Goal: Information Seeking & Learning: Learn about a topic

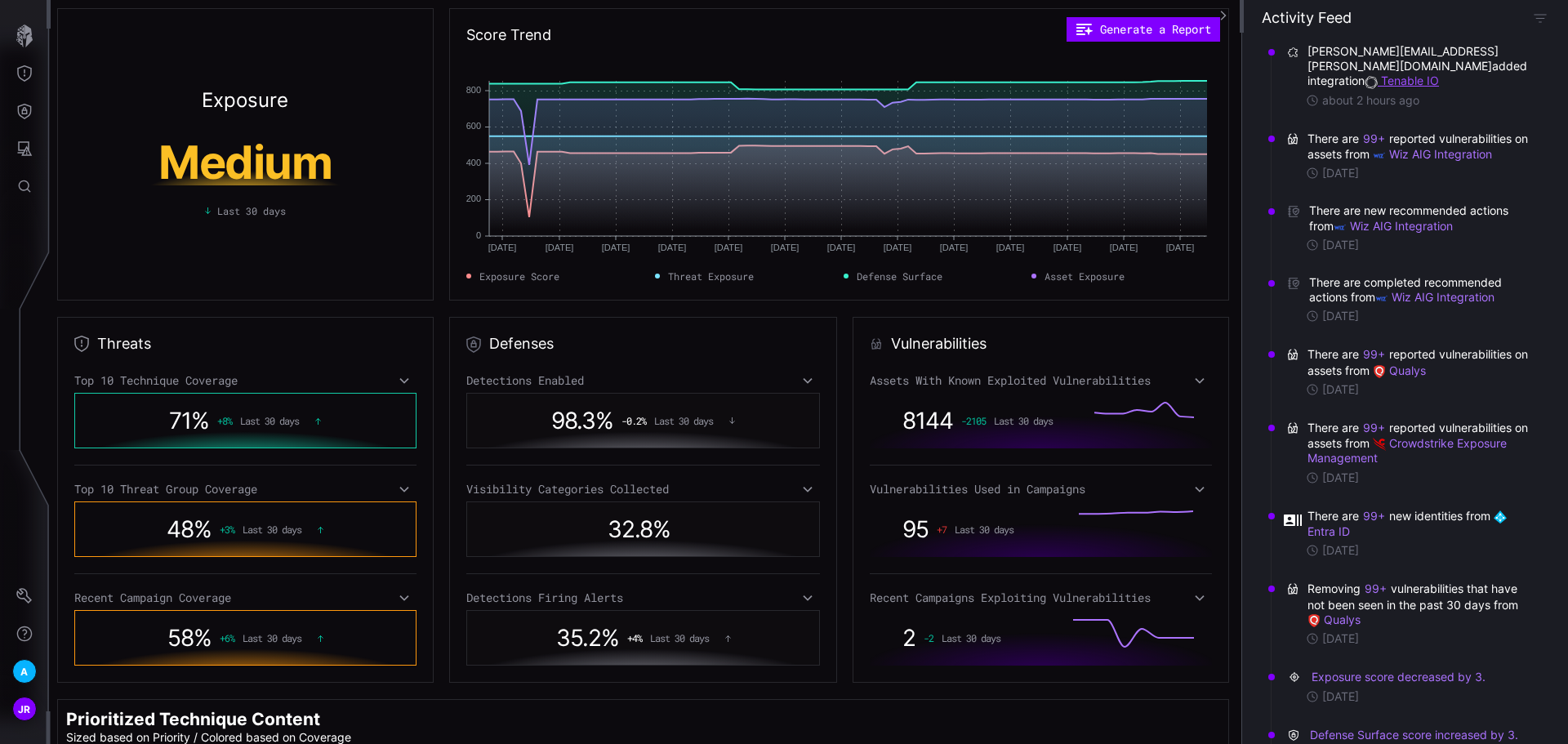
click at [1411, 73] on link "Tenable IO" at bounding box center [1402, 80] width 74 height 14
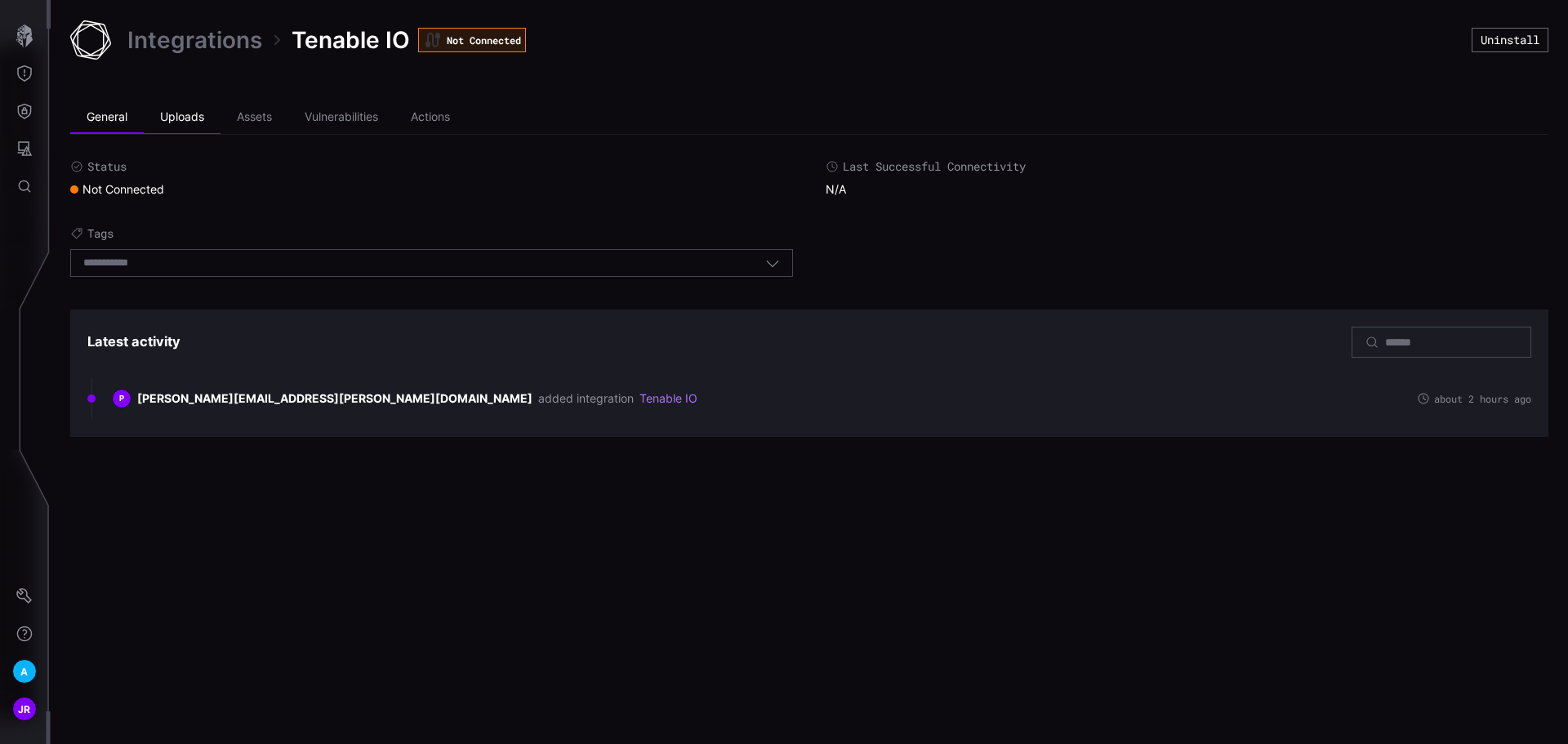
click at [188, 112] on li "Uploads" at bounding box center [182, 118] width 77 height 33
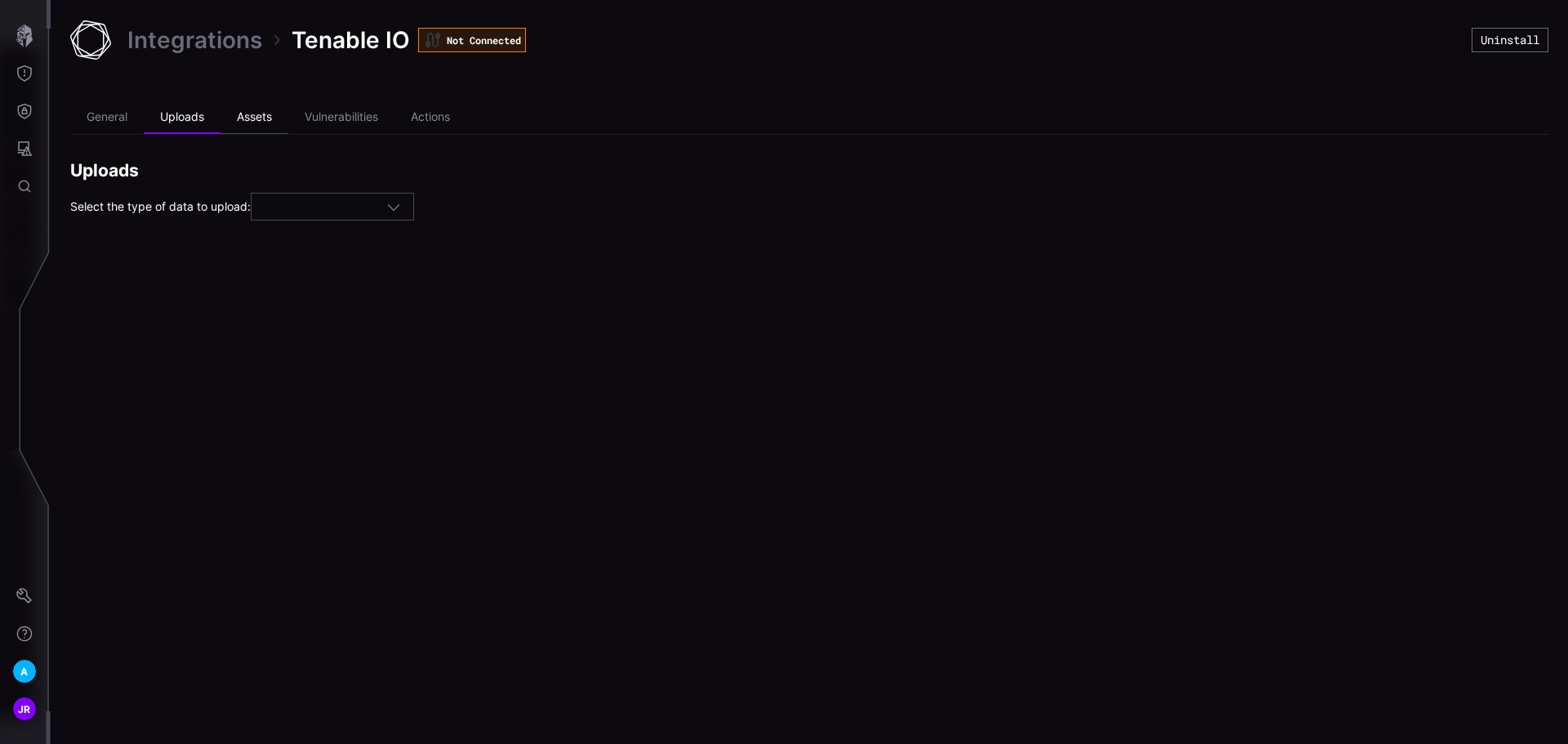
click at [289, 116] on li "Assets" at bounding box center [254, 118] width 68 height 33
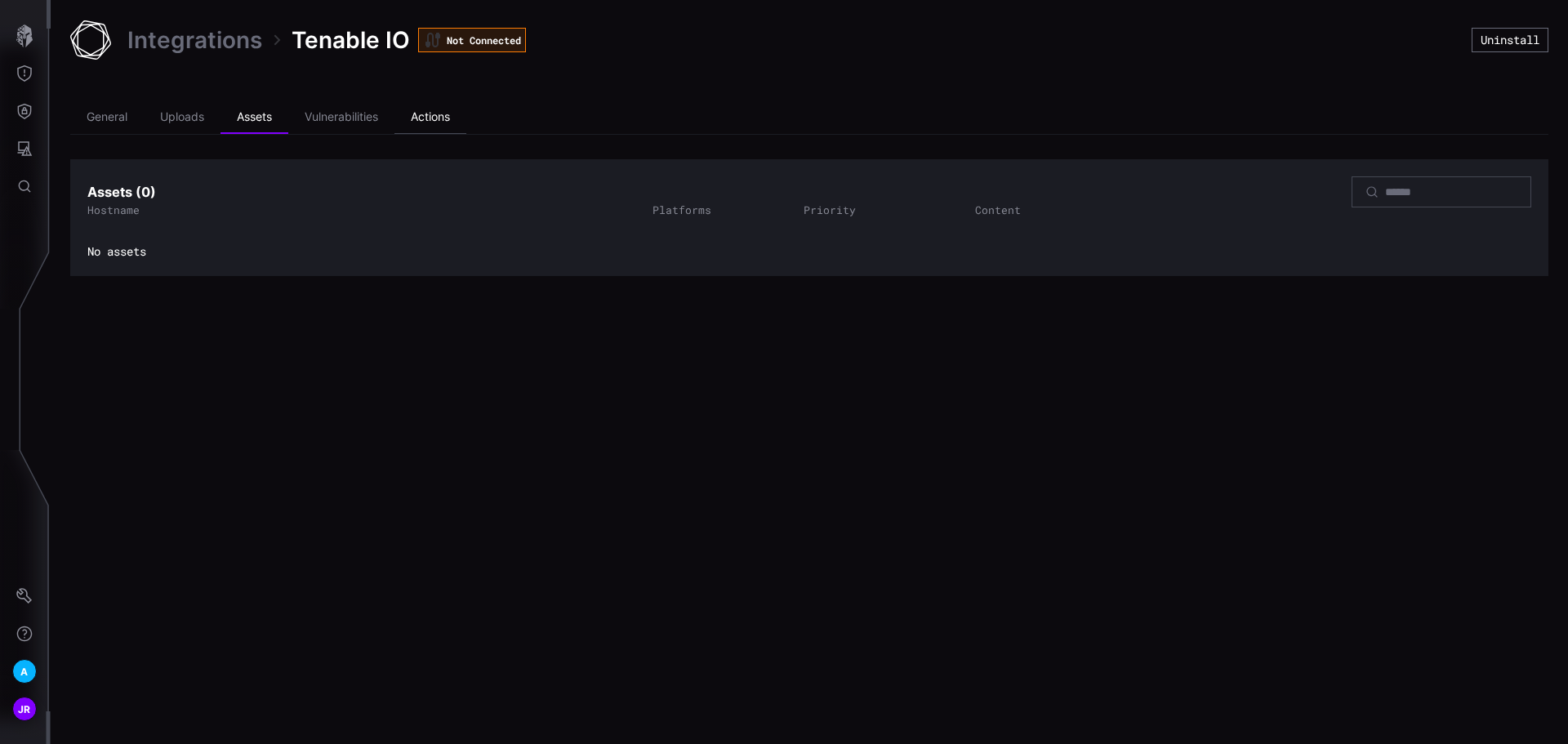
click at [435, 113] on li "Actions" at bounding box center [430, 118] width 72 height 33
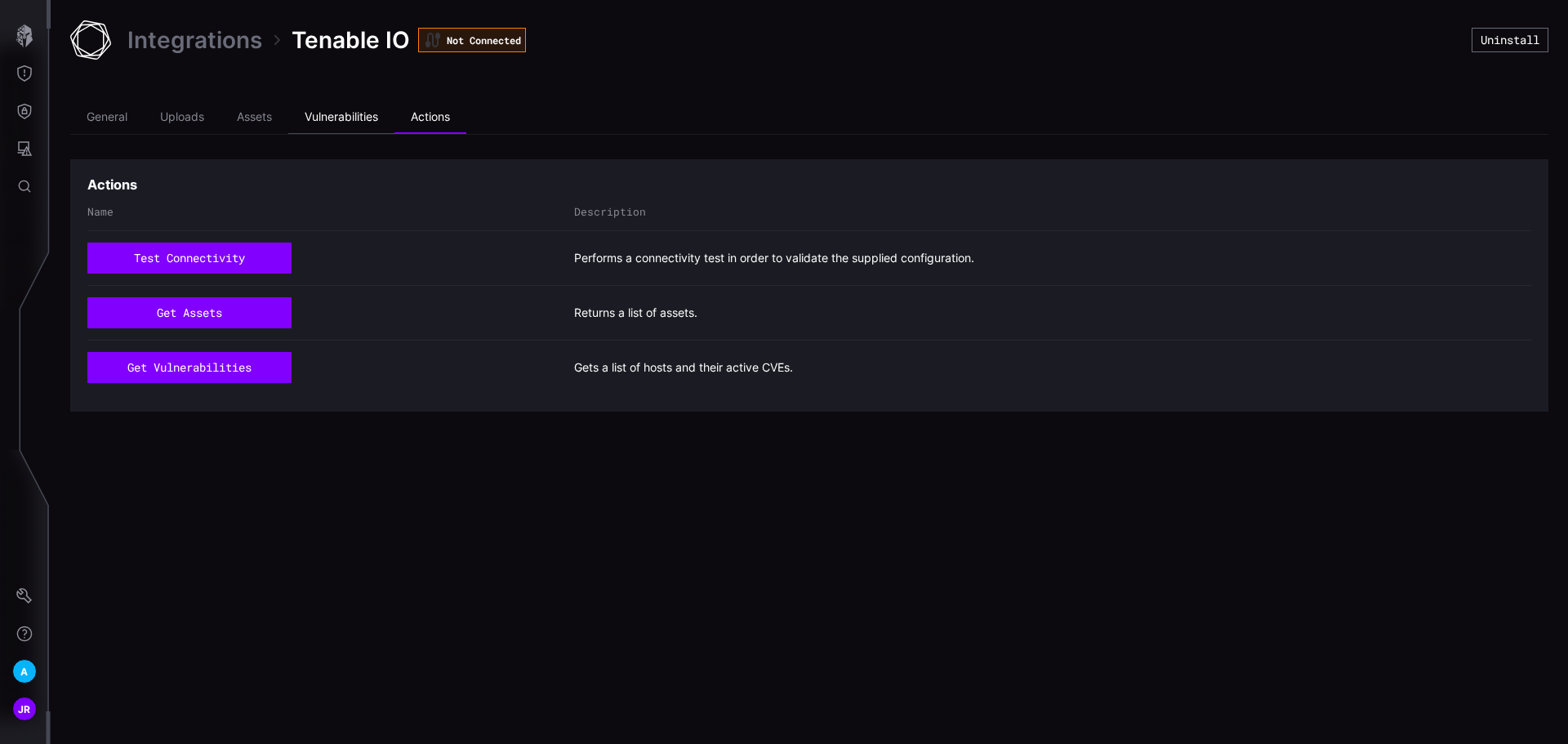
click at [356, 119] on li "Vulnerabilities" at bounding box center [342, 118] width 106 height 33
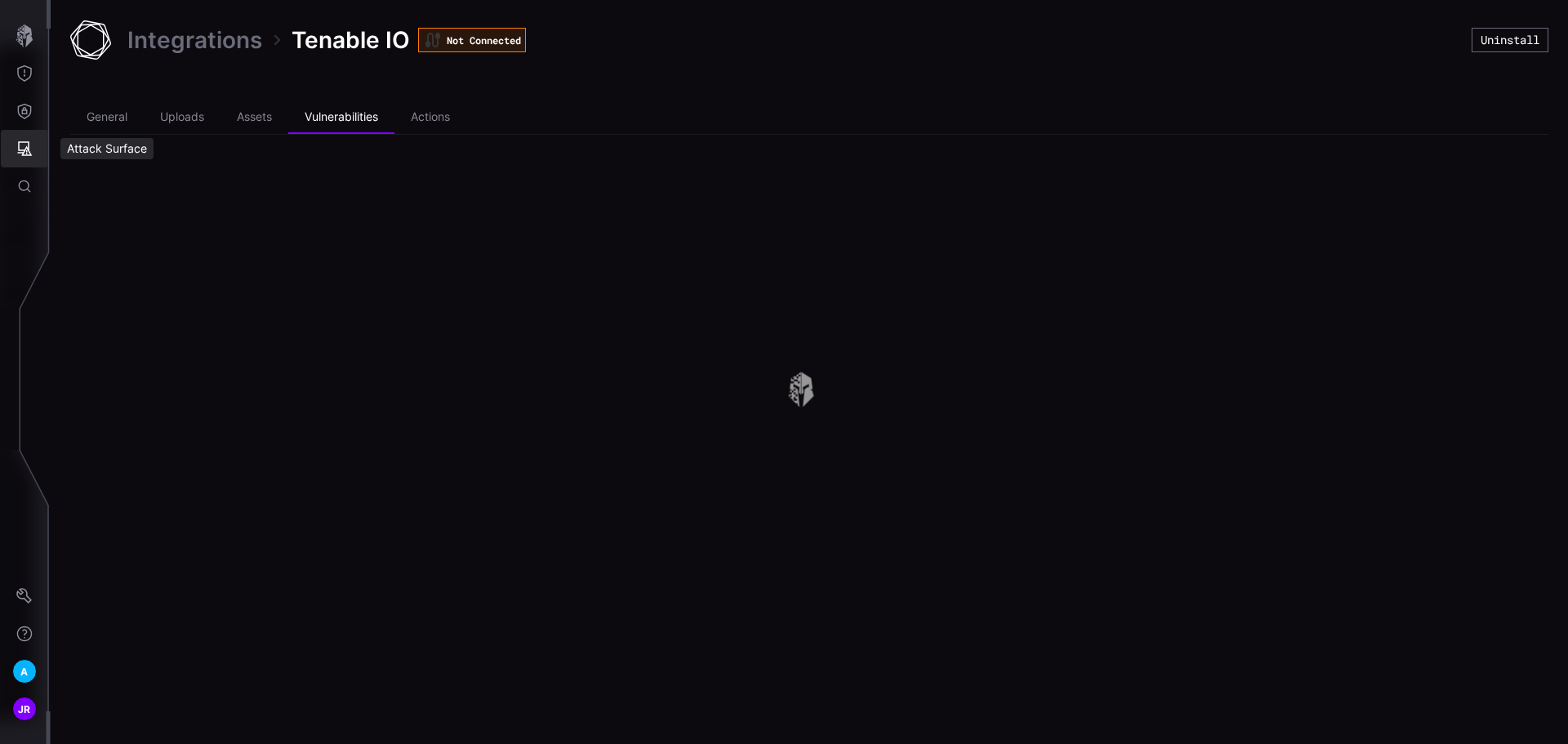
click at [26, 122] on button "Defense Surface" at bounding box center [25, 111] width 48 height 37
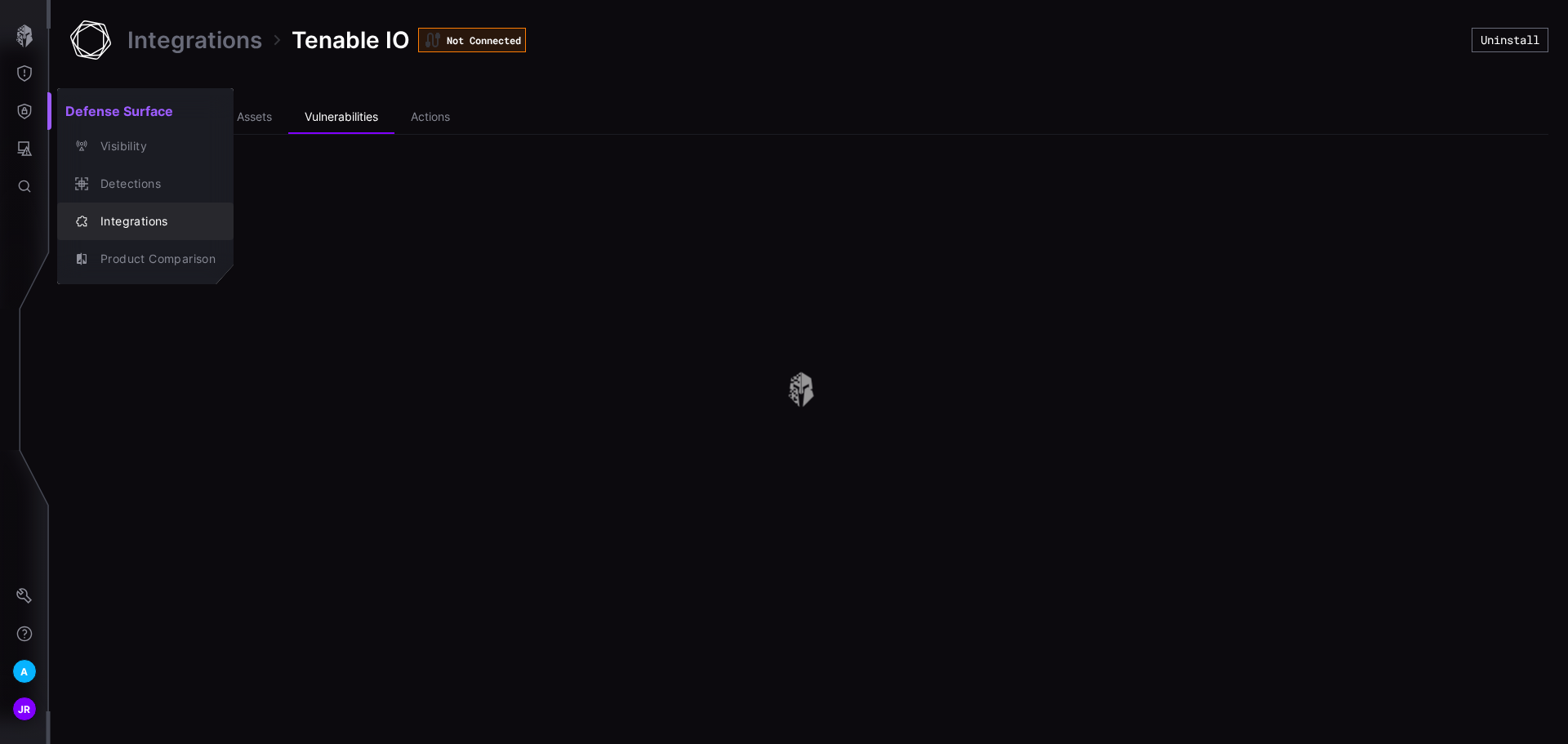
click at [134, 220] on div "Integrations" at bounding box center [154, 221] width 123 height 20
